Goal: Task Accomplishment & Management: Complete application form

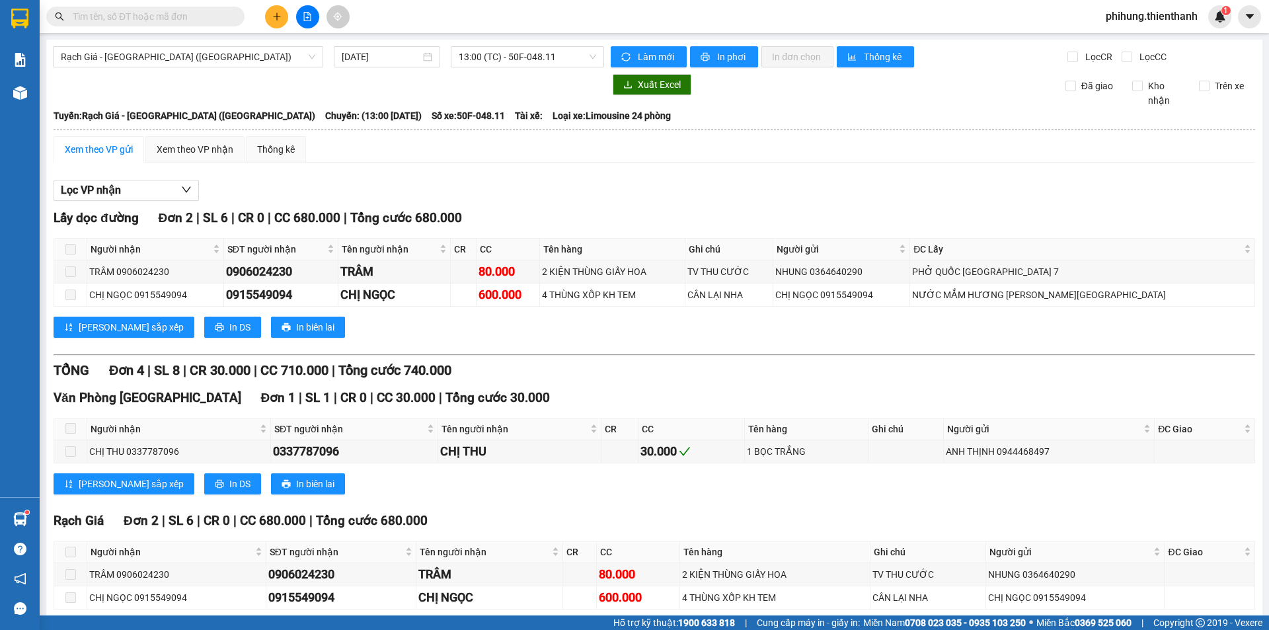
click at [280, 19] on icon "plus" at bounding box center [276, 16] width 9 height 9
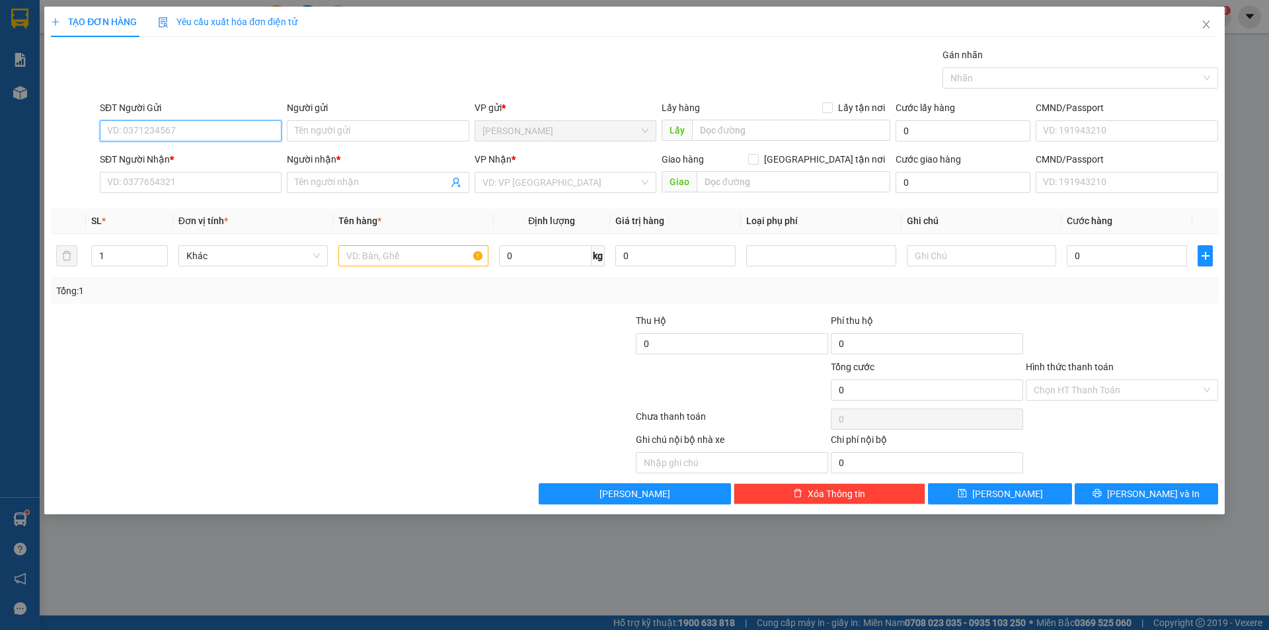
click at [178, 130] on input "SĐT Người Gửi" at bounding box center [191, 130] width 182 height 21
type input "0968196979"
click at [204, 155] on div "0968196979 - KHỞI" at bounding box center [191, 157] width 166 height 15
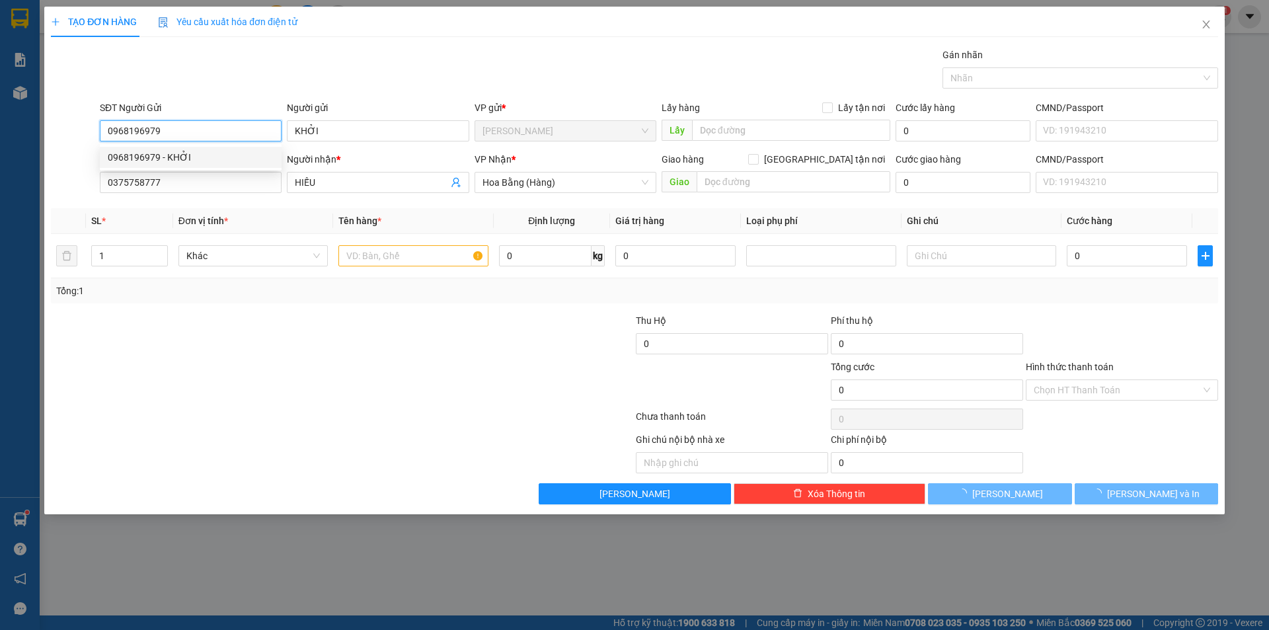
type input "KHỞI"
type input "0375758777"
type input "HIẾU"
type input "30.000"
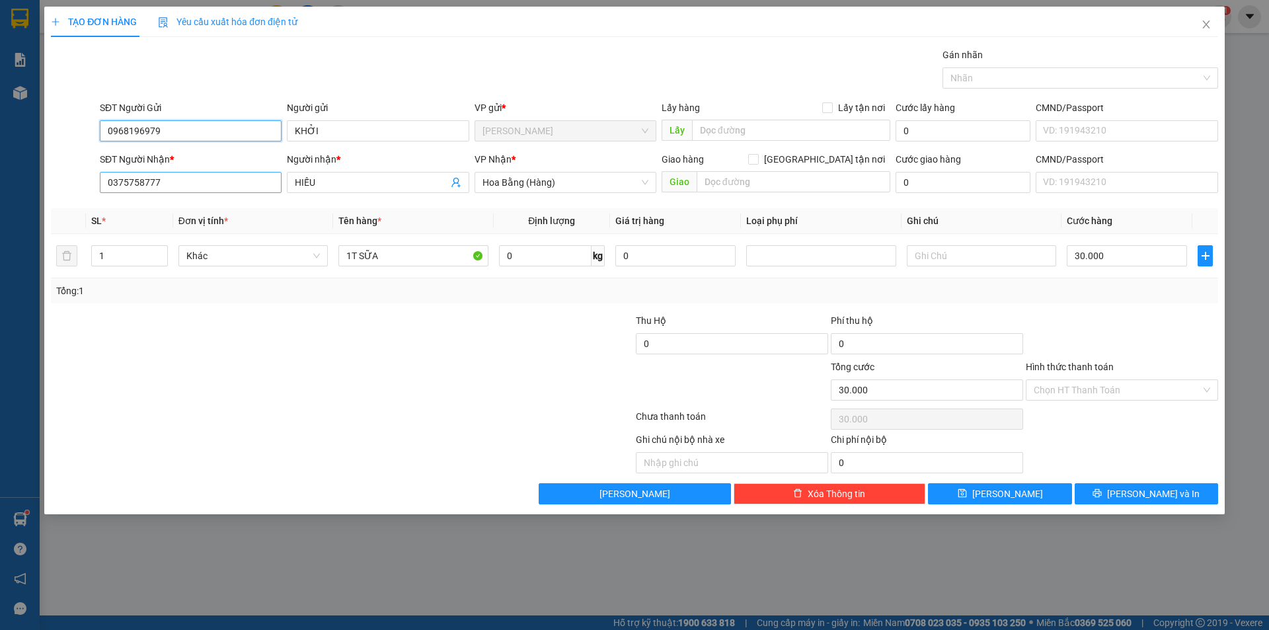
type input "0968196979"
drag, startPoint x: 227, startPoint y: 182, endPoint x: 47, endPoint y: 176, distance: 180.5
click at [47, 176] on div "TẠO ĐƠN HÀNG Yêu cầu xuất hóa đơn điện tử Transit Pickup Surcharge Ids Transit …" at bounding box center [634, 261] width 1180 height 508
type input "0917213999"
click at [337, 174] on span "HIẾU" at bounding box center [378, 182] width 182 height 21
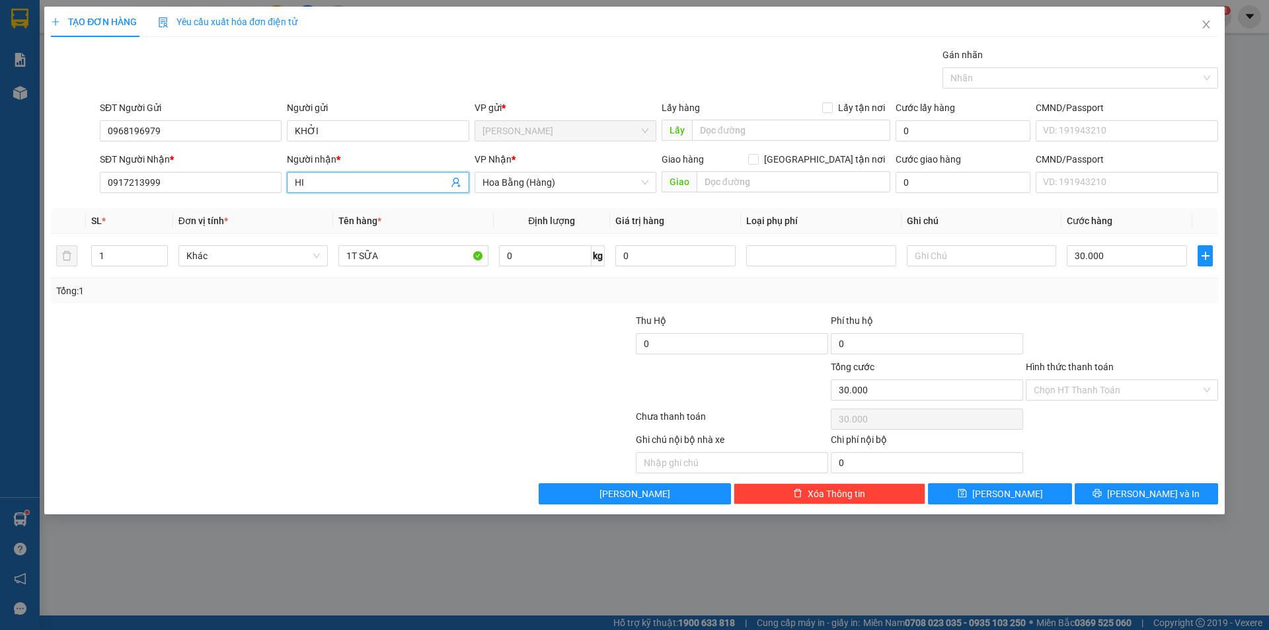
type input "H"
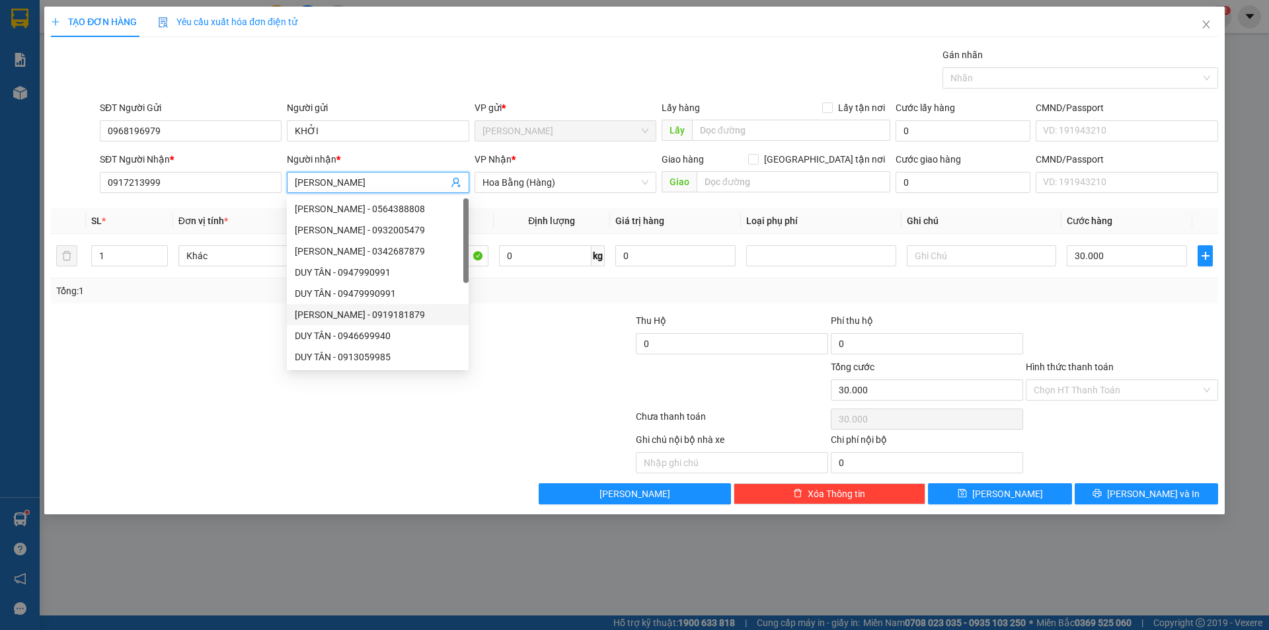
type input "[PERSON_NAME]"
click at [553, 352] on div at bounding box center [536, 336] width 195 height 46
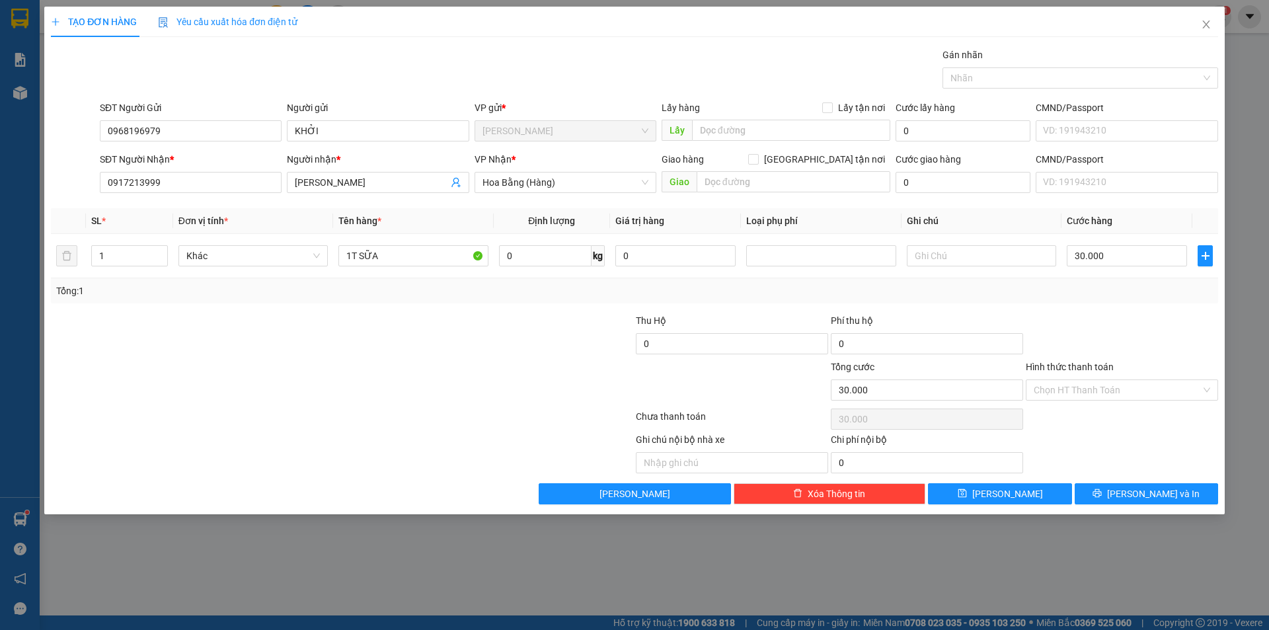
click at [1133, 289] on div "Tổng: 1" at bounding box center [634, 290] width 1156 height 15
click at [1114, 264] on input "30.000" at bounding box center [1127, 255] width 120 height 21
type input "0"
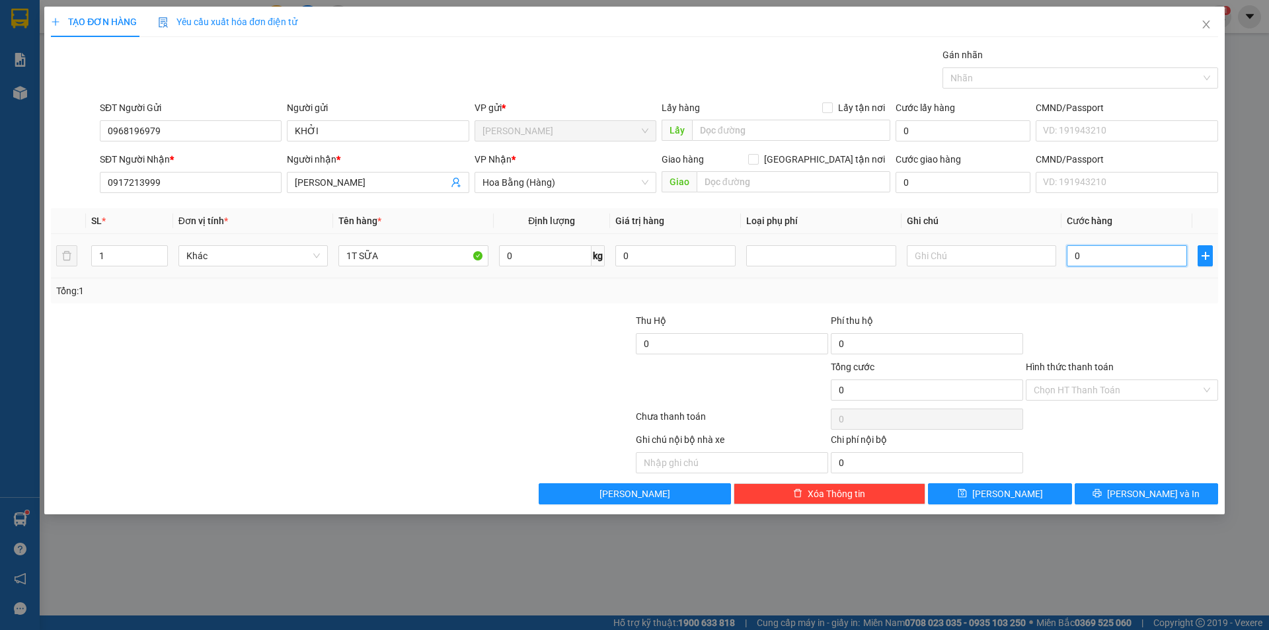
type input "4"
type input "04"
type input "40"
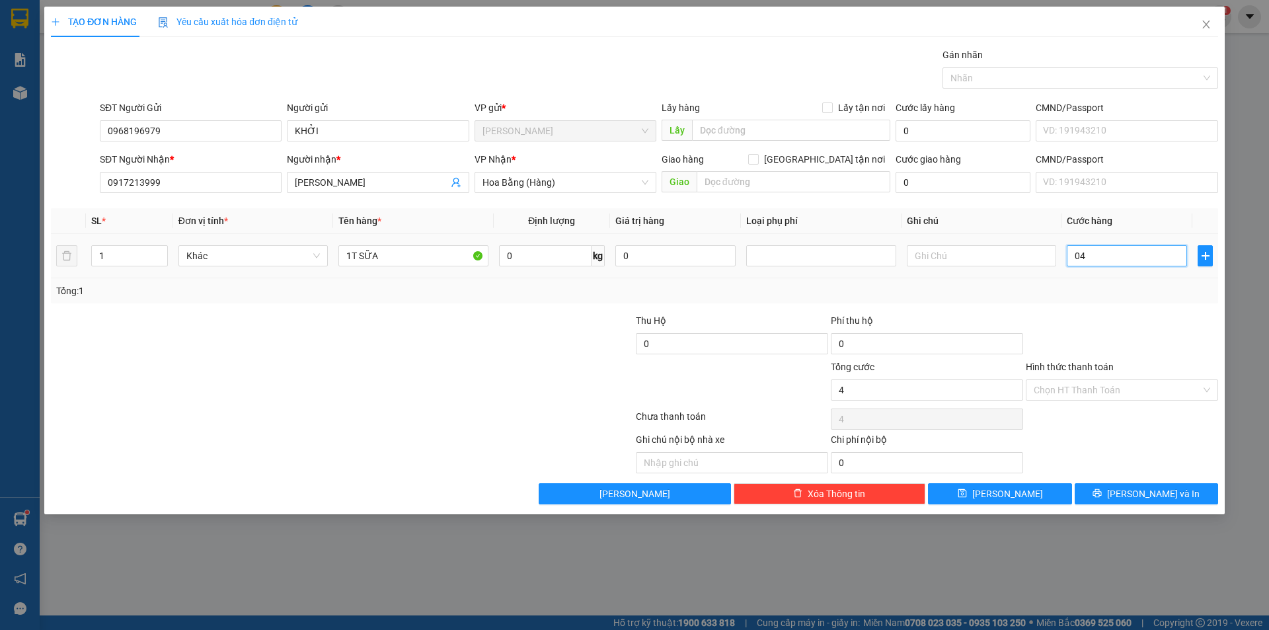
type input "040"
type input "400"
type input "0.400"
type input "4.000"
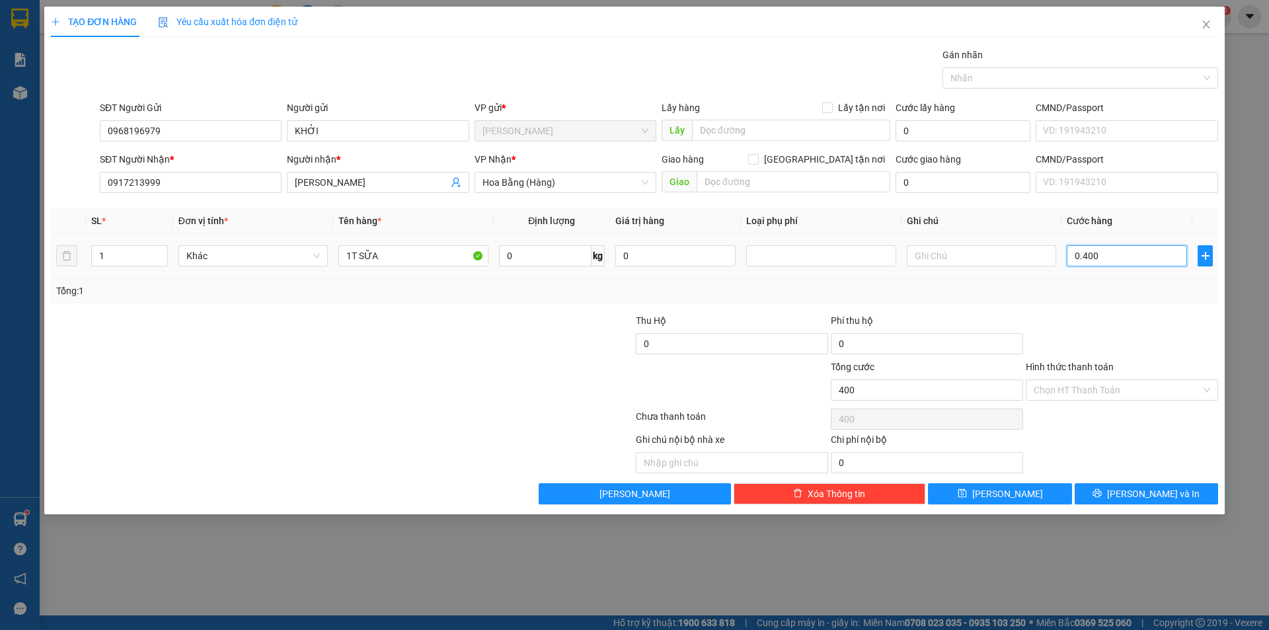
type input "4.000"
type input "04.000"
type input "400"
type input "0.400"
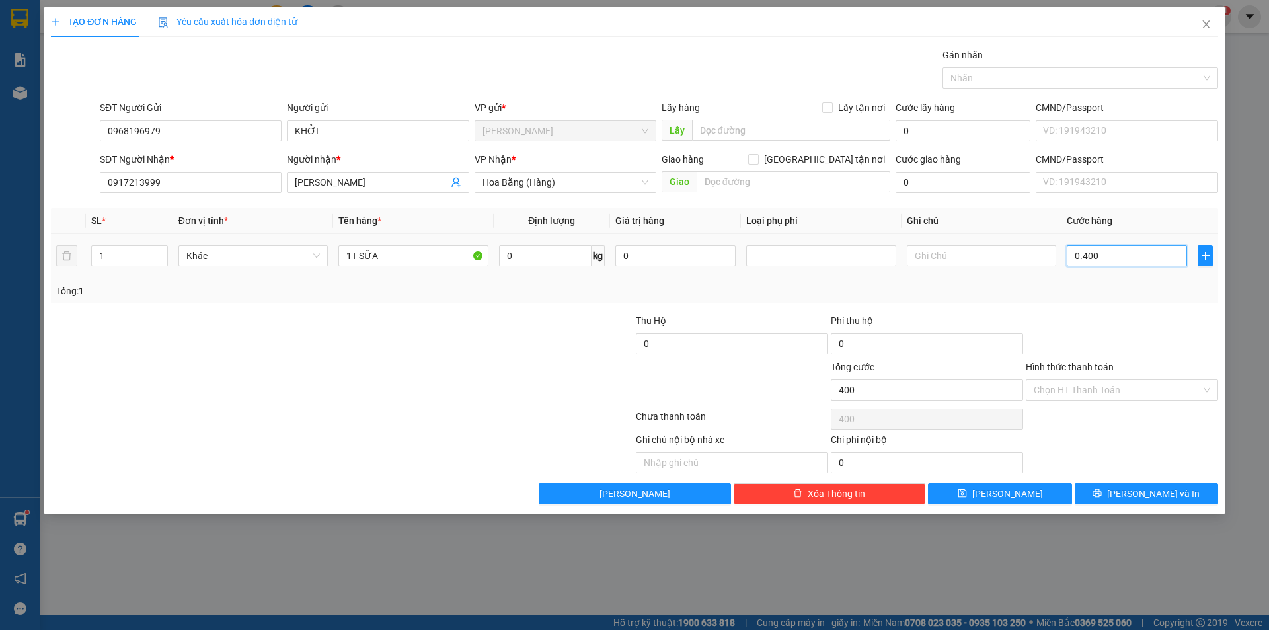
type input "40"
type input "040"
type input "4"
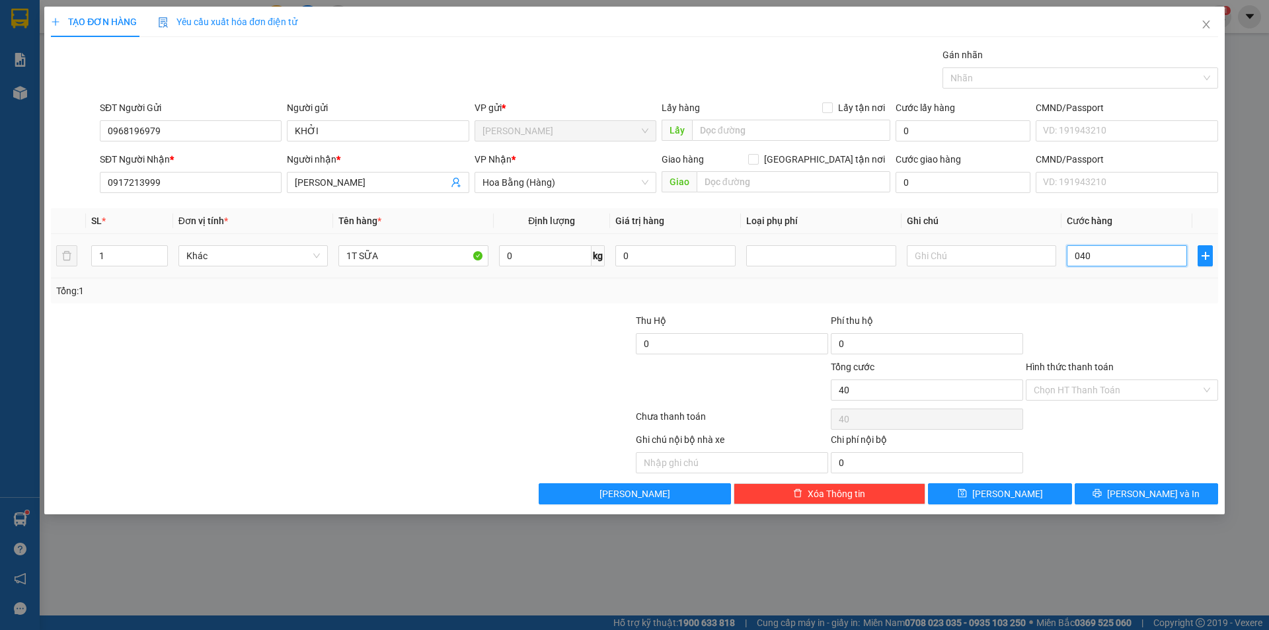
type input "04"
type input "0"
type input "4"
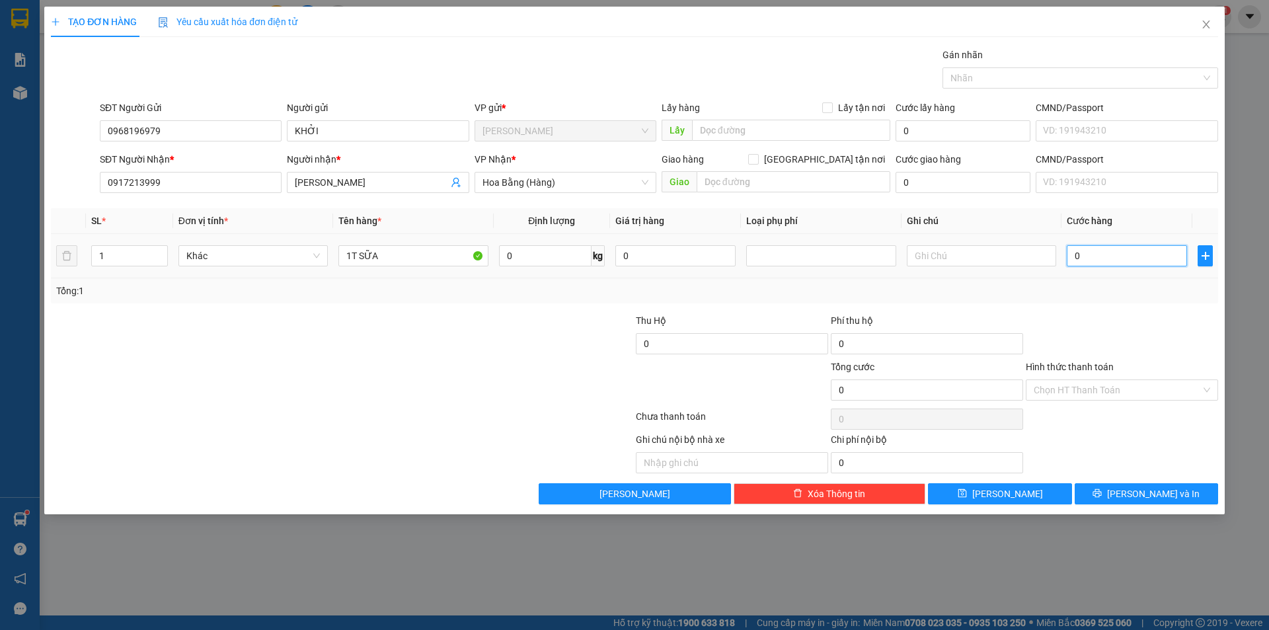
type input "4"
type input "04"
type input "40"
type input "040"
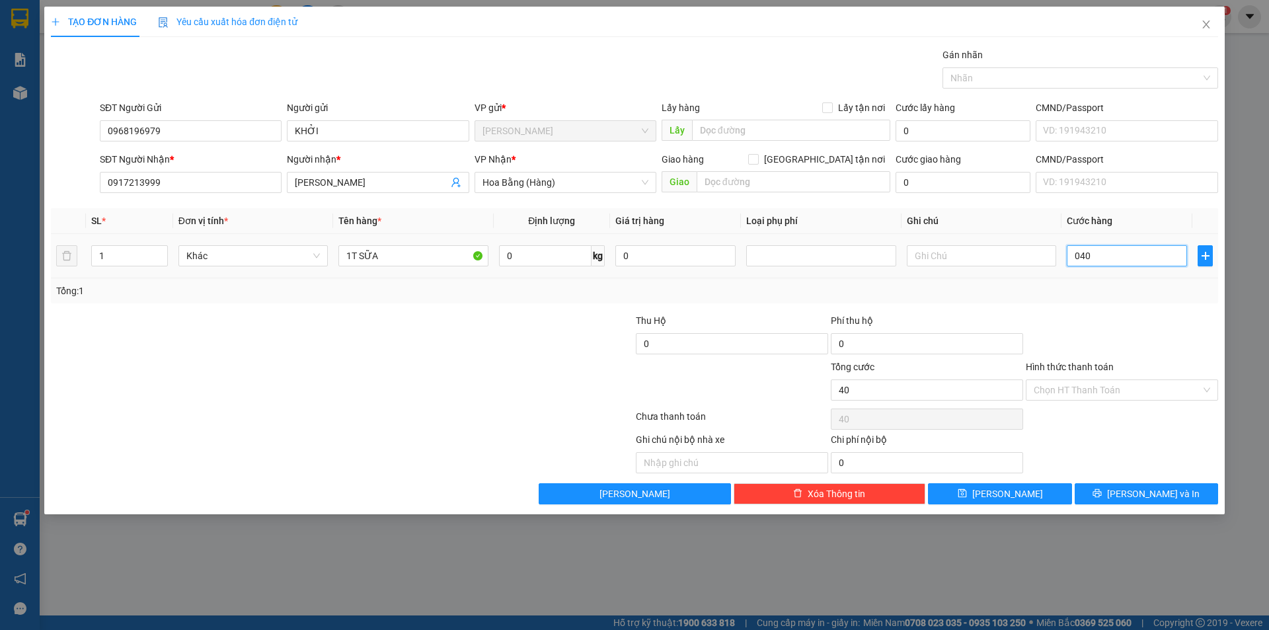
type input "400"
type input "0.400"
type input "4.000"
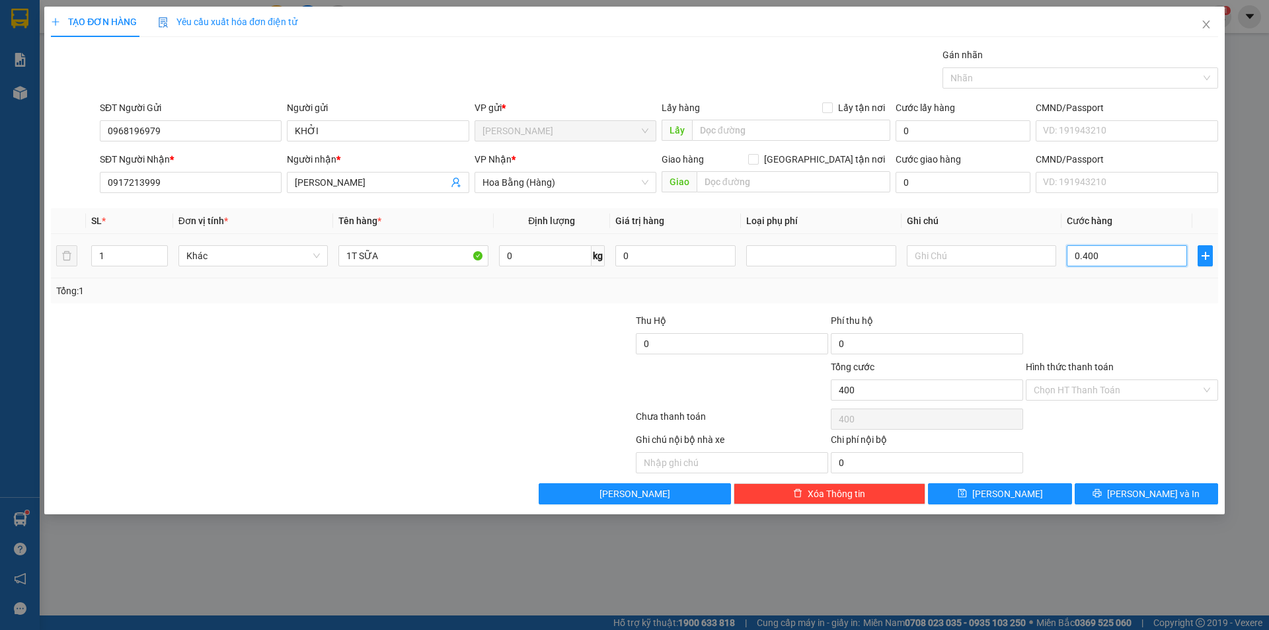
type input "04.000"
type input "40.000"
type input "040.000"
type input "4.000"
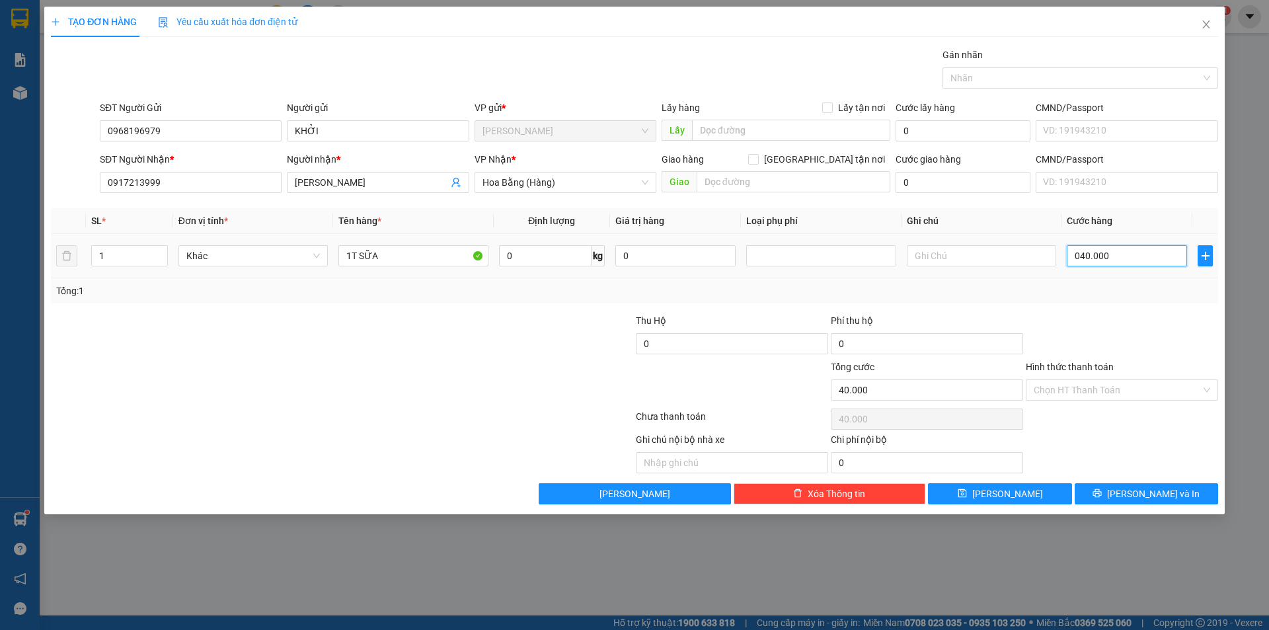
type input "4.000"
type input "04"
type input "0"
drag, startPoint x: 1096, startPoint y: 249, endPoint x: 1053, endPoint y: 255, distance: 44.0
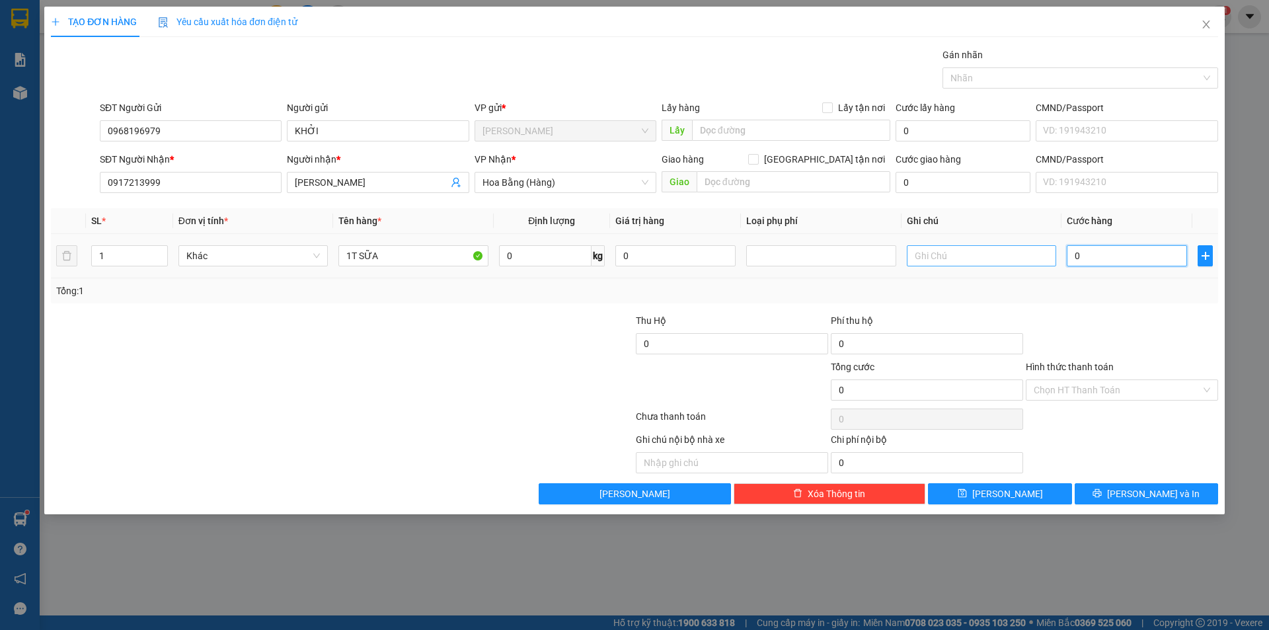
click at [1053, 255] on tr "1 Khác 1T SỮA 0 kg 0 0" at bounding box center [634, 256] width 1167 height 44
type input "0"
click at [394, 259] on input "1T SỮA" at bounding box center [412, 255] width 149 height 21
type input "1T XỐP"
click at [1108, 249] on input "0" at bounding box center [1127, 255] width 120 height 21
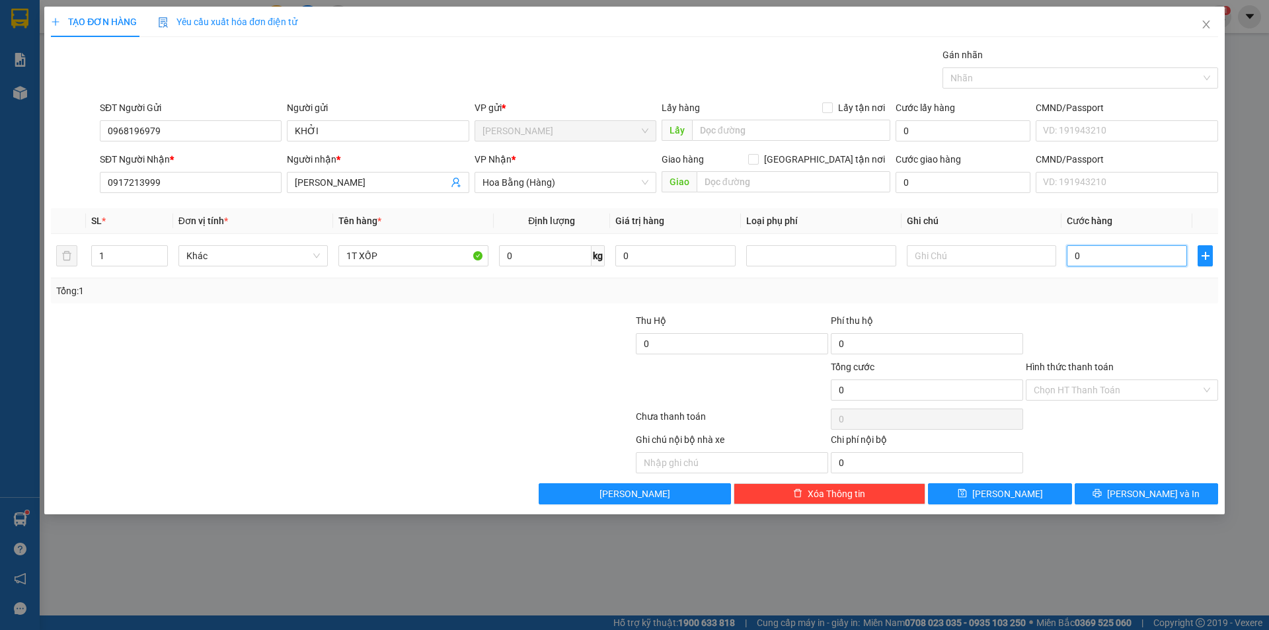
type input "4"
type input "40"
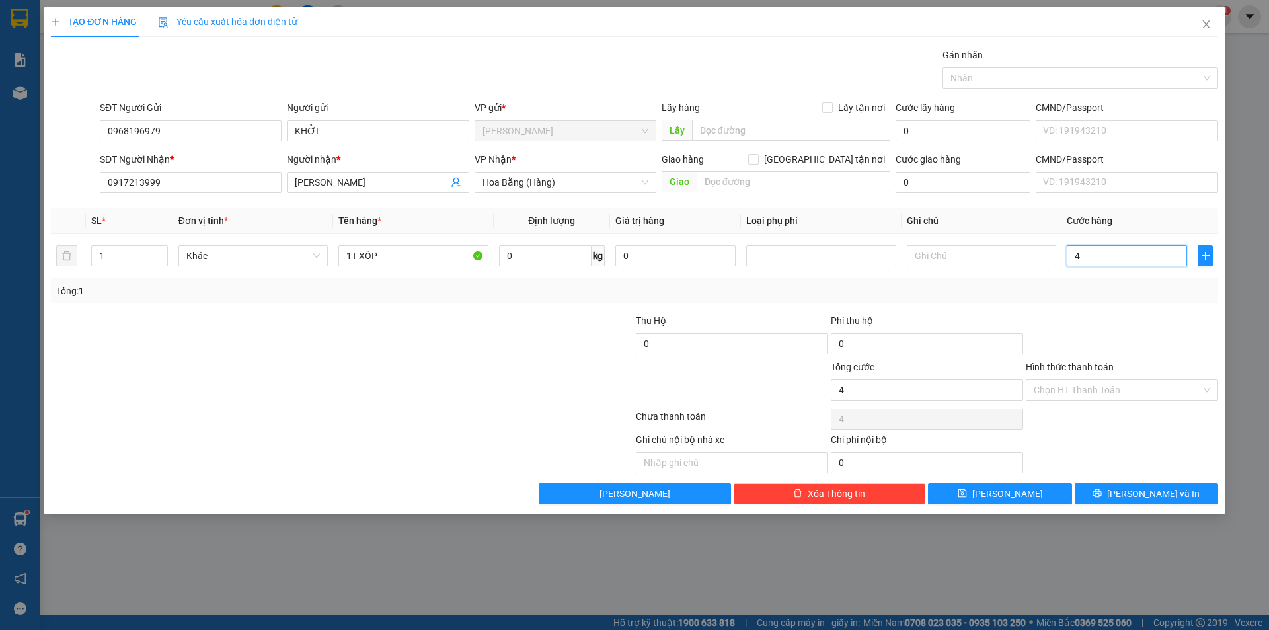
type input "40"
type input "400"
type input "4.000"
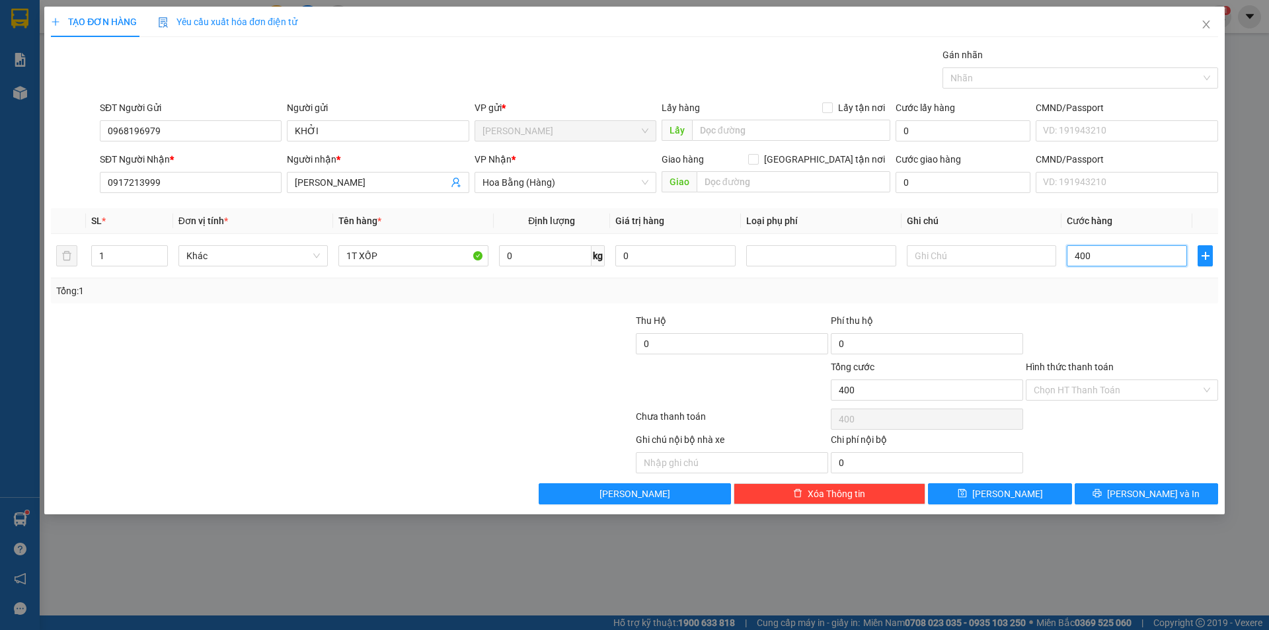
type input "4.000"
type input "40.000"
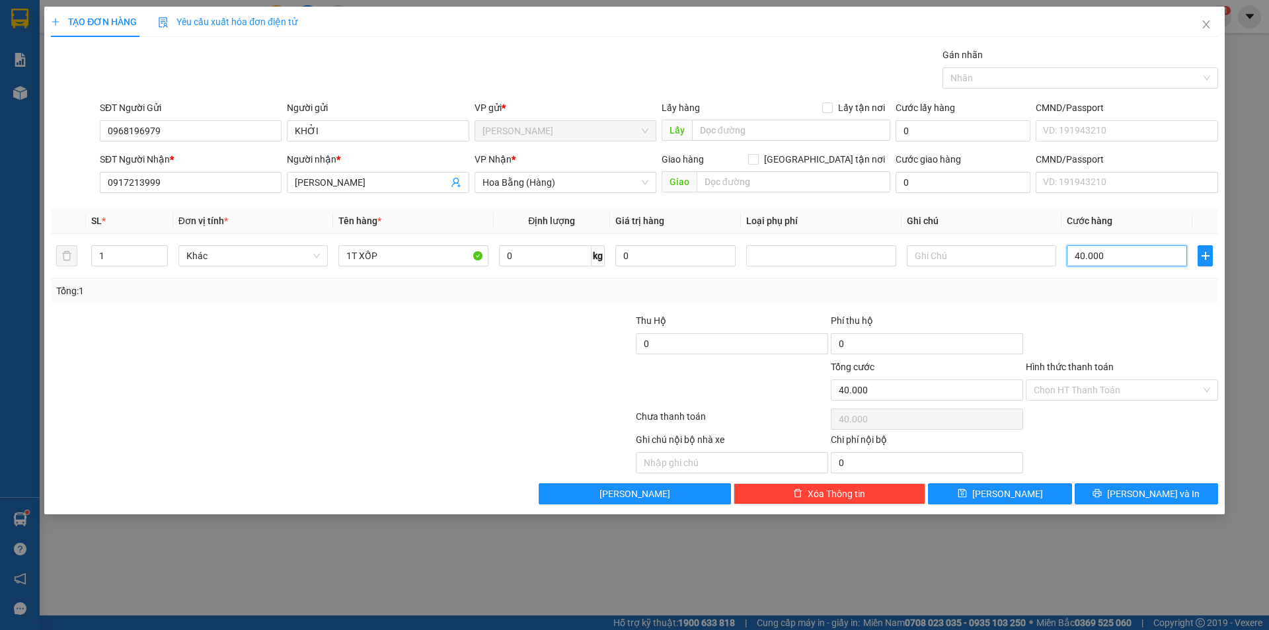
type input "400.000"
type input "40.000"
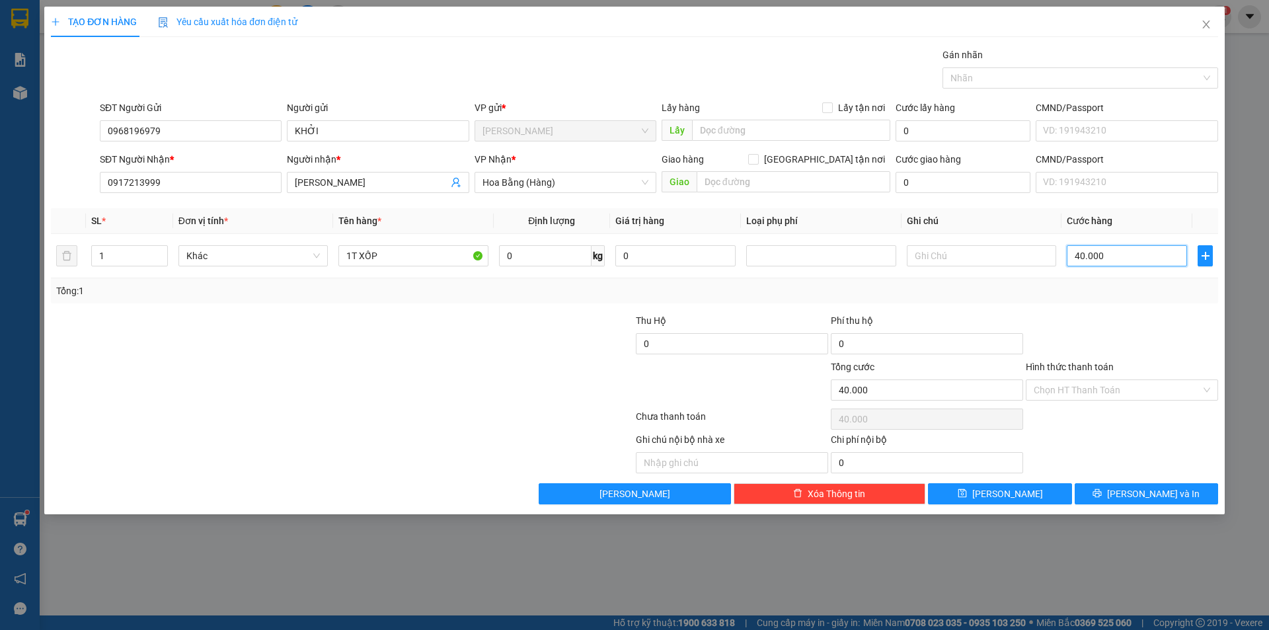
type input "40.000"
click at [1133, 320] on div at bounding box center [1121, 336] width 195 height 46
click at [1119, 486] on button "[PERSON_NAME] và In" at bounding box center [1145, 493] width 143 height 21
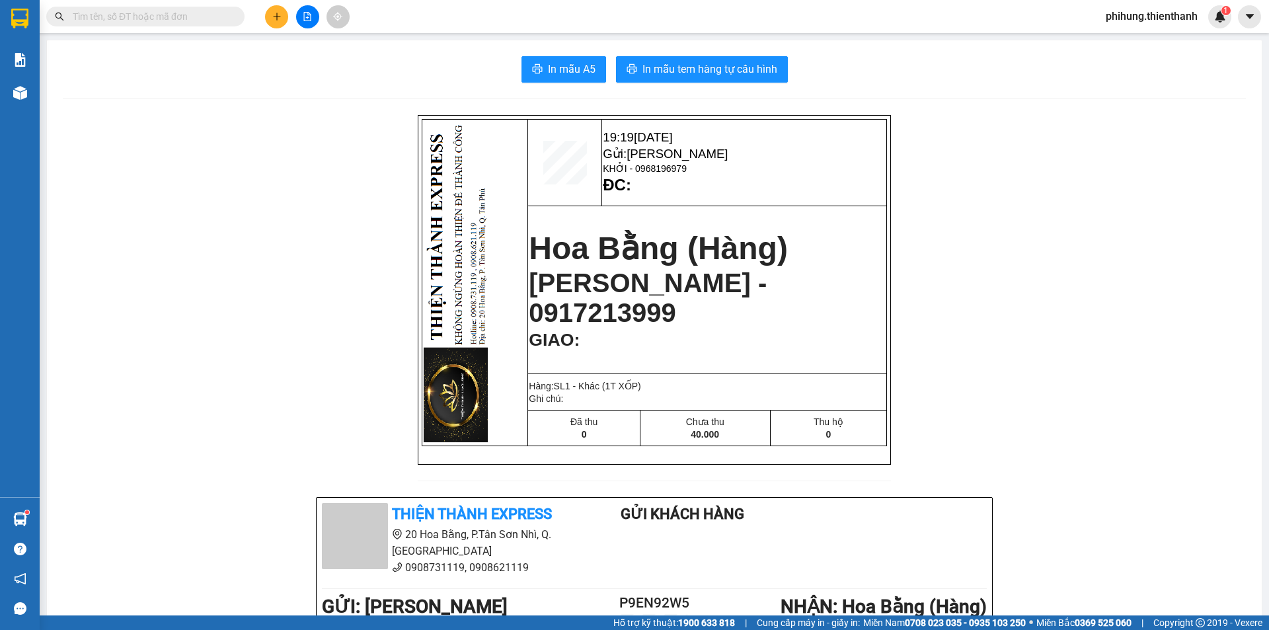
click at [745, 49] on div "In mẫu A5 In mẫu tem hàng tự cấu hình 19:19 [DATE] Gửi: [GEOGRAPHIC_DATA] KHỞI …" at bounding box center [654, 553] width 1215 height 1027
click at [734, 67] on span "In mẫu tem hàng tự cấu hình" at bounding box center [709, 69] width 135 height 17
